Goal: Find specific page/section: Find specific page/section

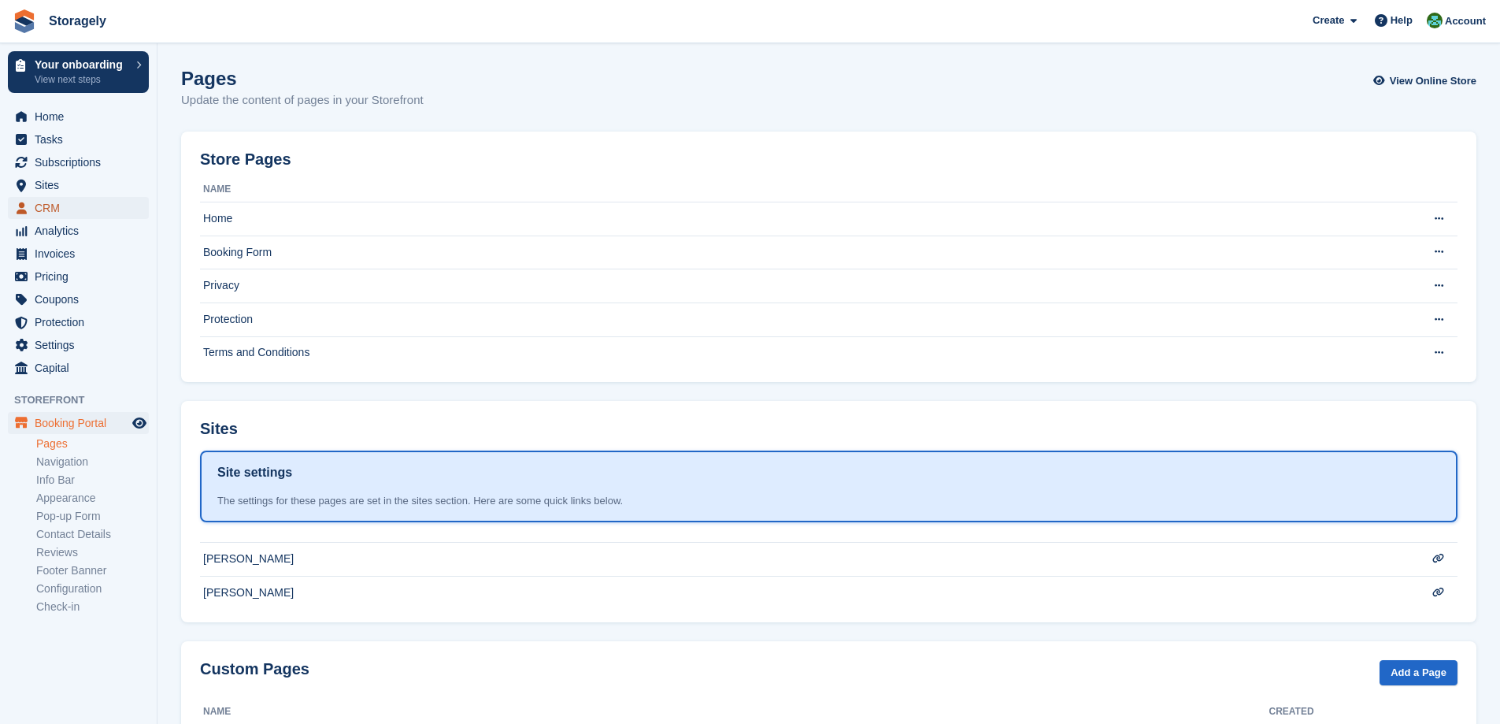
click at [77, 204] on span "CRM" at bounding box center [82, 208] width 94 height 22
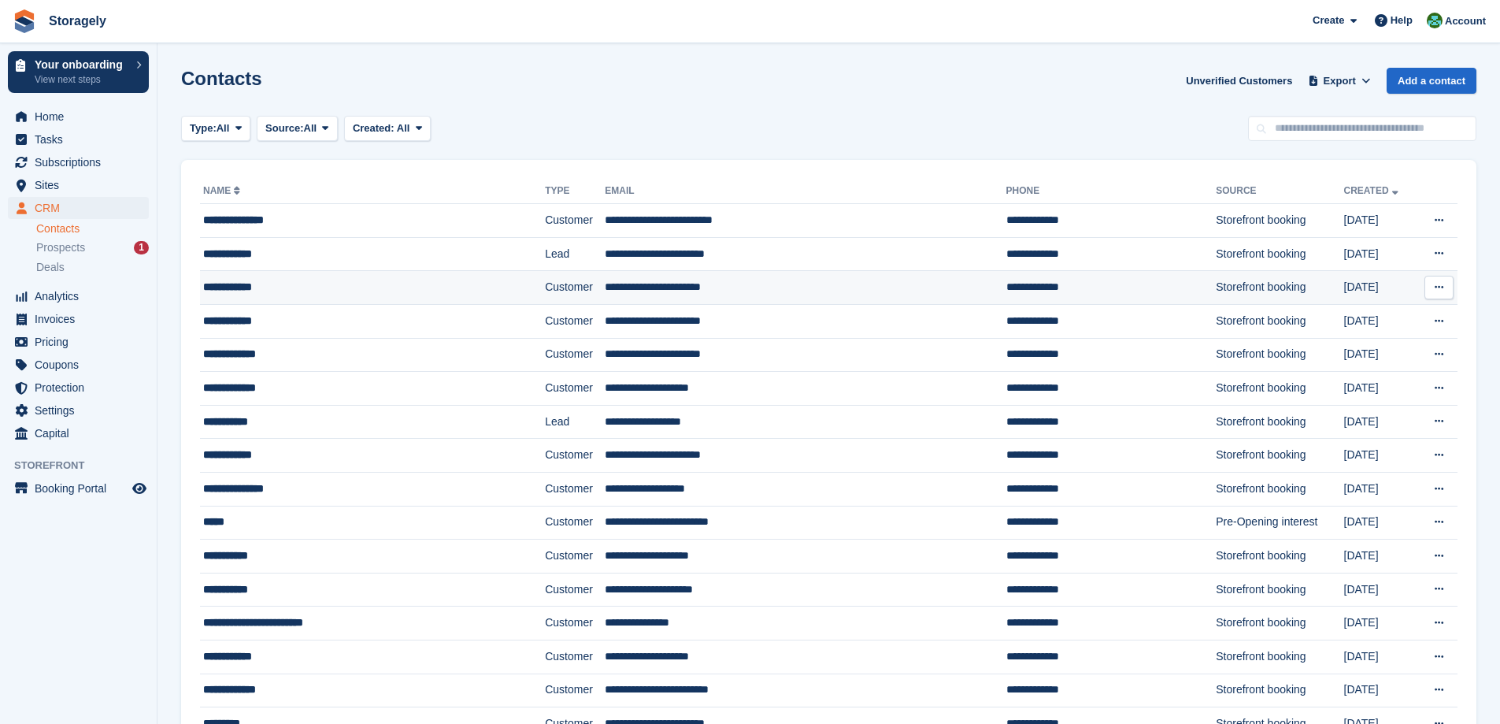
click at [297, 287] on div "**********" at bounding box center [339, 287] width 272 height 17
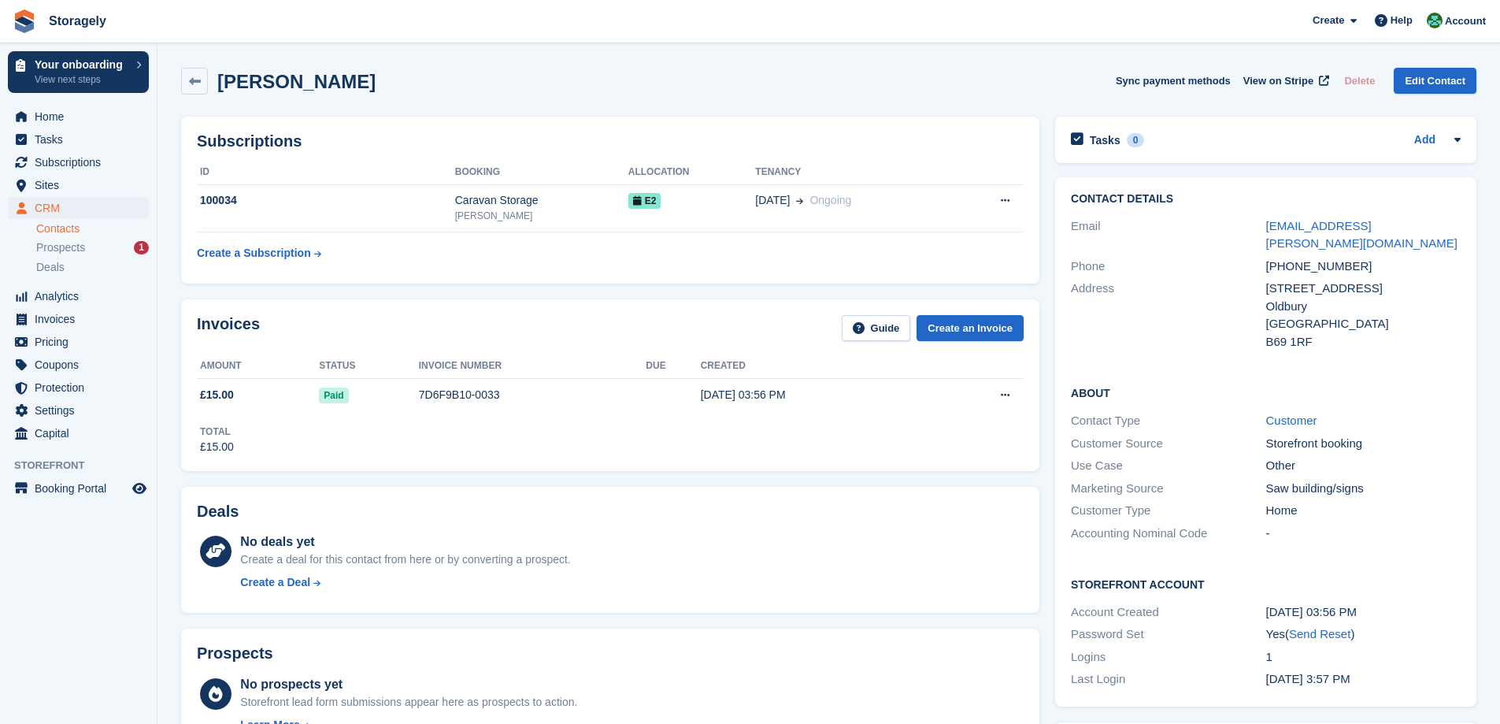
click at [350, 286] on div "Subscriptions ID Booking Allocation Tenancy 100034 Caravan Storage [GEOGRAPHIC_…" at bounding box center [610, 200] width 874 height 183
